Goal: Navigation & Orientation: Find specific page/section

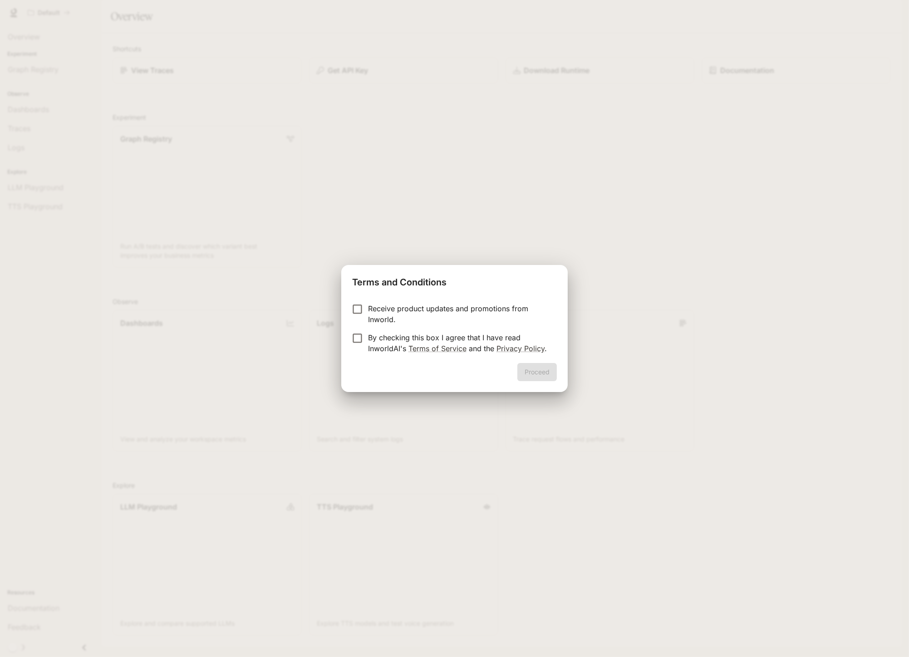
click at [378, 344] on p "By checking this box I agree that I have read InworldAI's Terms of Service and …" at bounding box center [458, 343] width 181 height 22
click at [543, 373] on button "Proceed" at bounding box center [536, 372] width 39 height 18
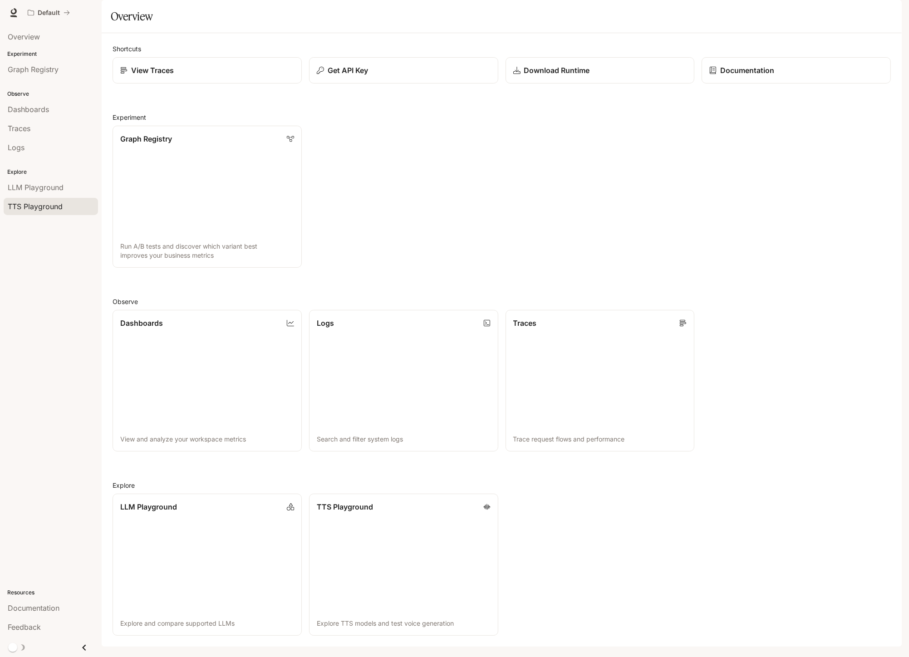
click at [44, 211] on link "TTS Playground" at bounding box center [51, 206] width 94 height 17
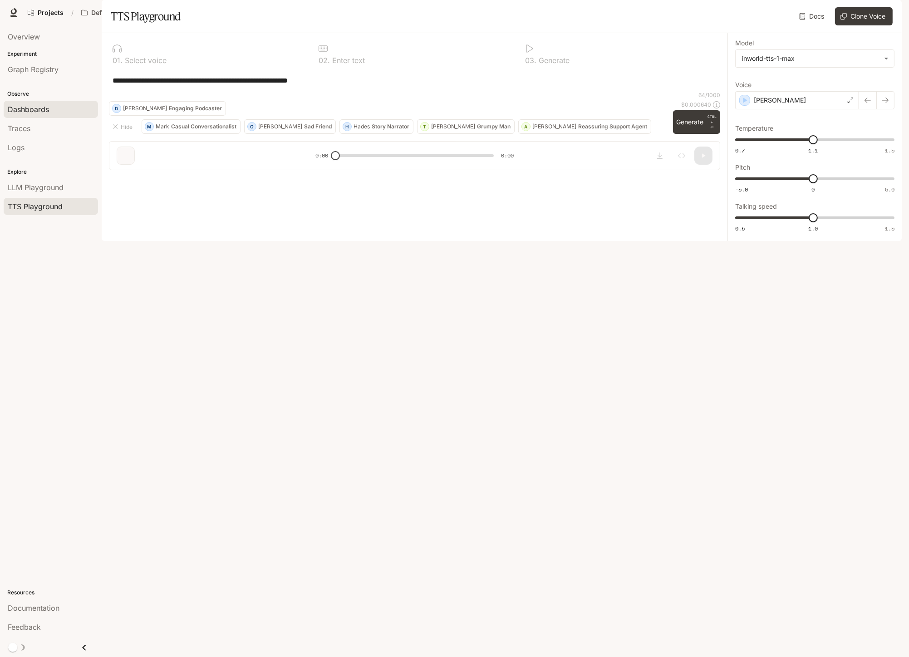
click at [50, 110] on div "Dashboards" at bounding box center [51, 109] width 86 height 11
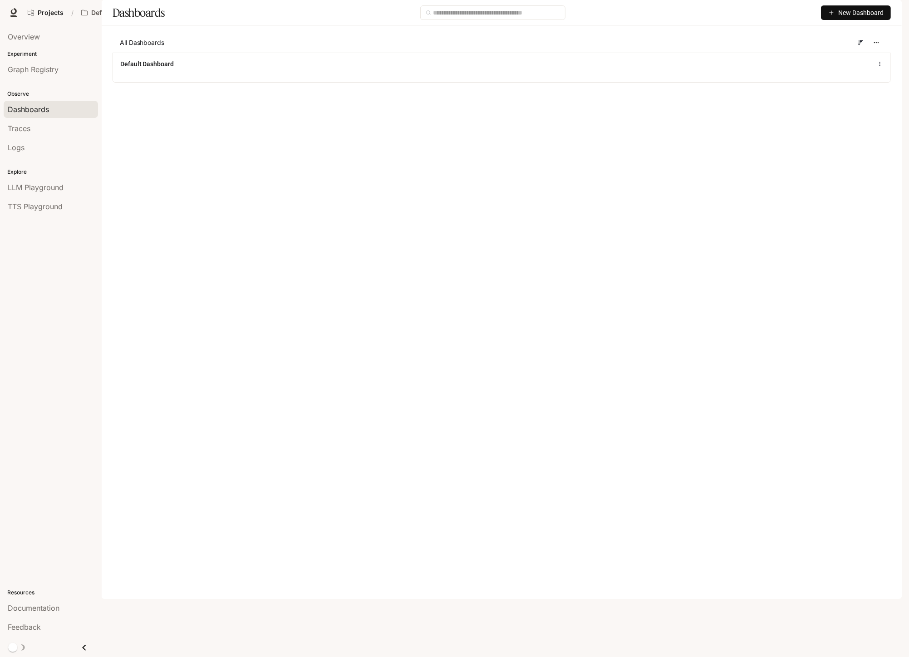
click at [779, 13] on span "Portal" at bounding box center [773, 12] width 19 height 11
